Goal: Transaction & Acquisition: Purchase product/service

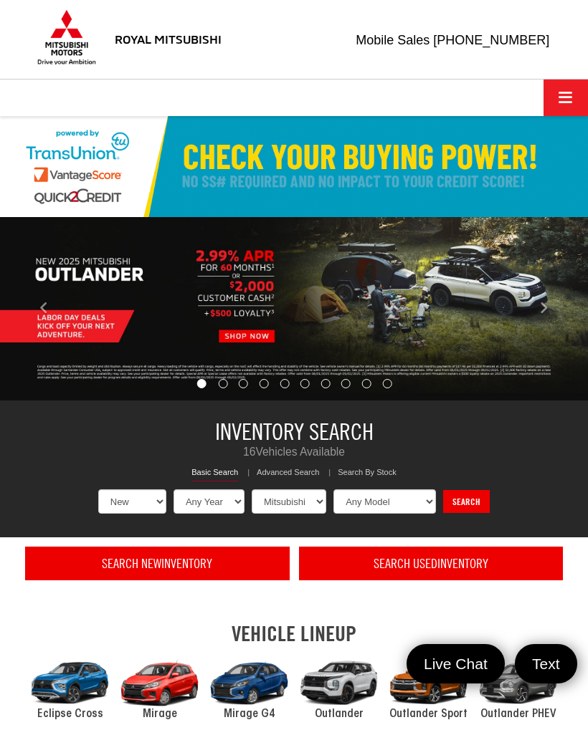
select select "Mitsubishi"
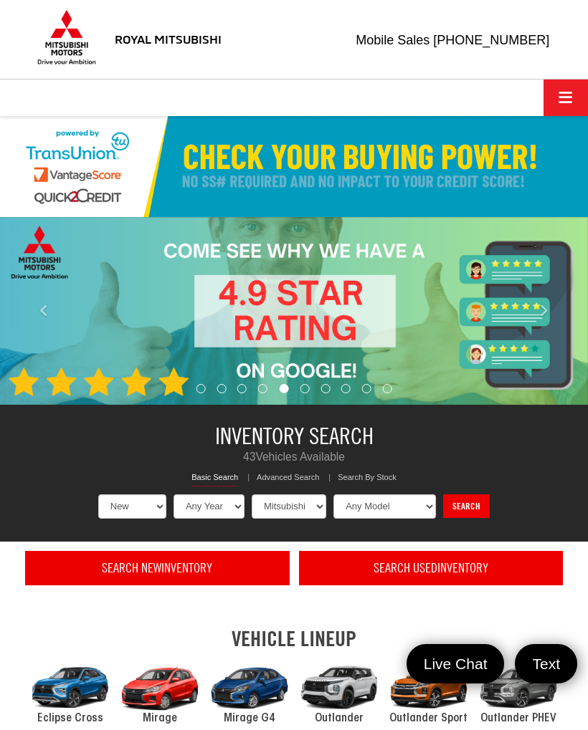
click at [57, 686] on div "2024 Mitsubishi Eclipse Cross" at bounding box center [70, 688] width 90 height 60
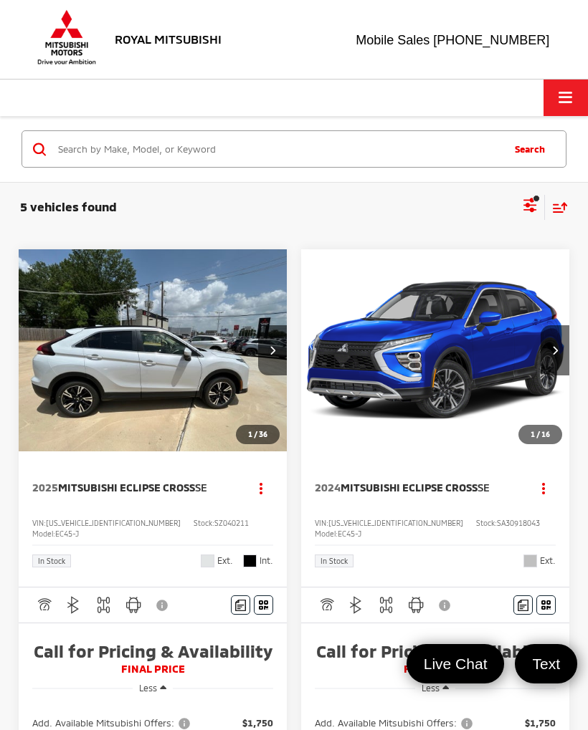
click at [66, 410] on img "2025 Mitsubishi Eclipse Cross SE 0" at bounding box center [153, 350] width 270 height 203
